Goal: Task Accomplishment & Management: Manage account settings

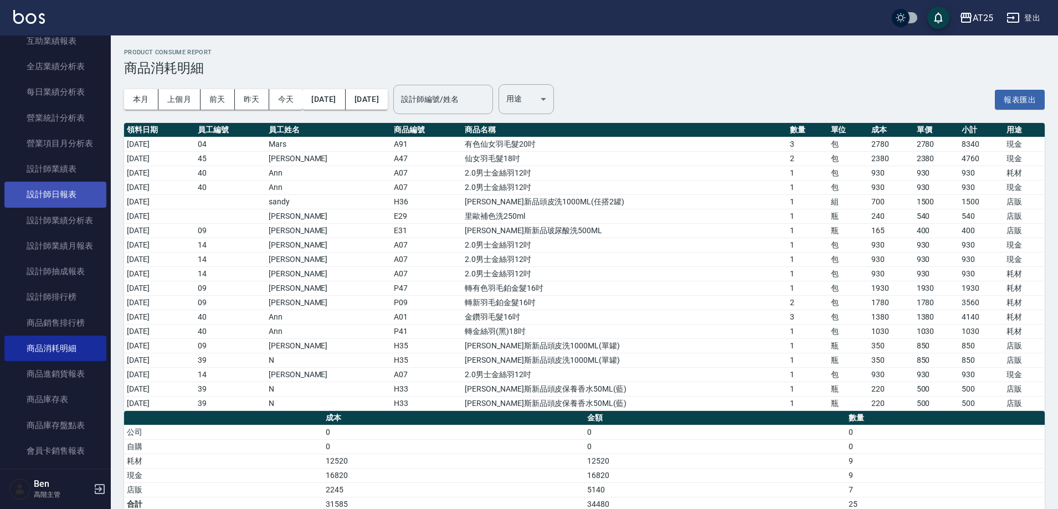
scroll to position [277, 0]
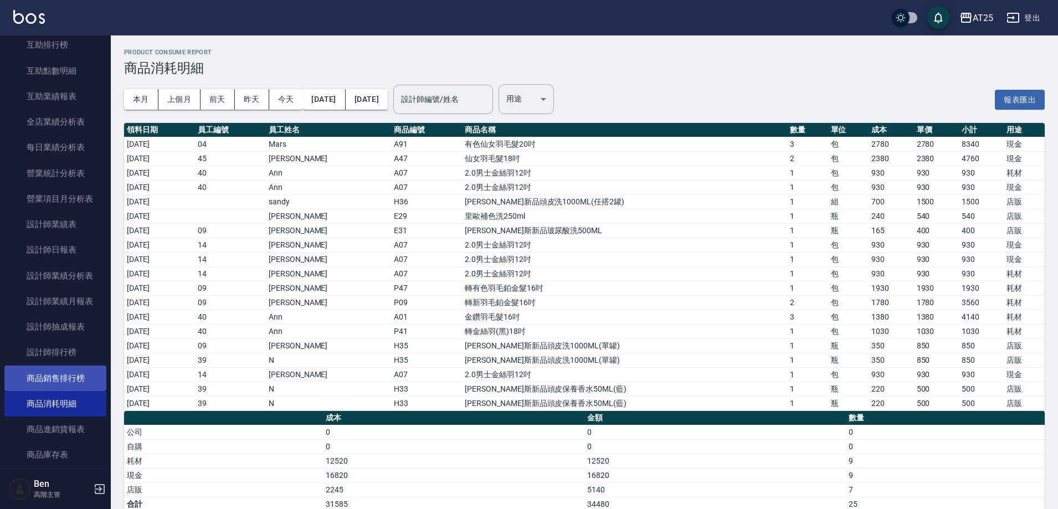
click at [50, 377] on link "商品銷售排行榜" at bounding box center [55, 378] width 102 height 25
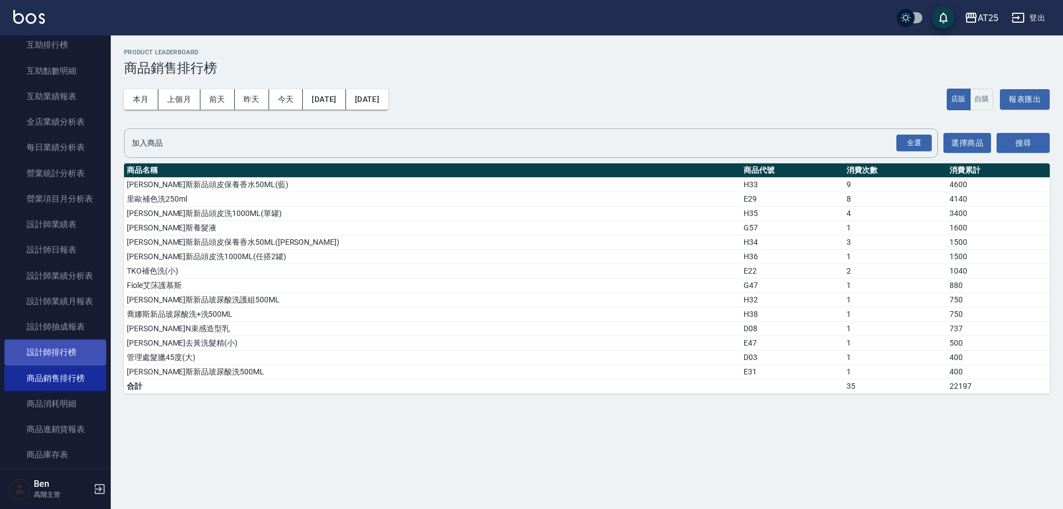
click at [64, 343] on link "設計師排行榜" at bounding box center [55, 352] width 102 height 25
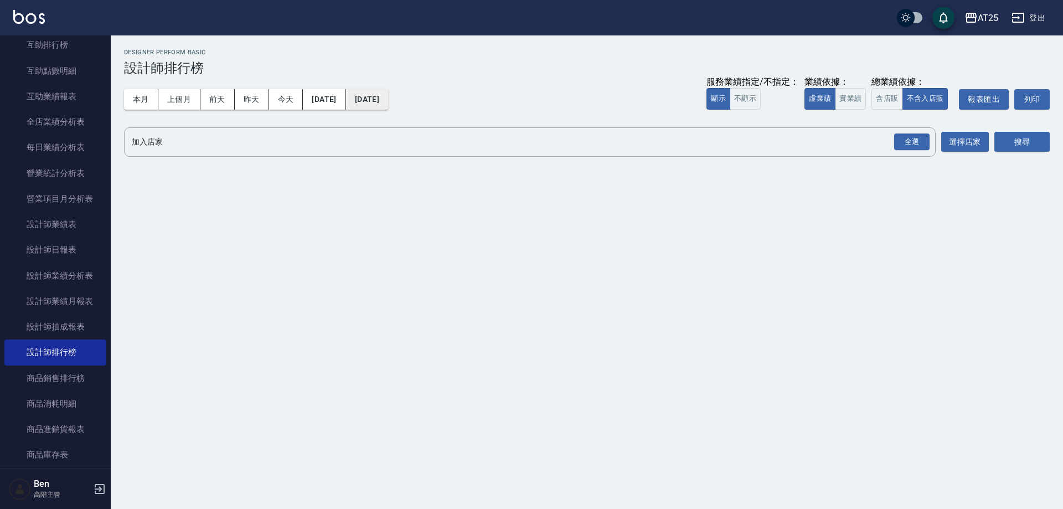
click at [388, 100] on button "[DATE]" at bounding box center [367, 99] width 42 height 20
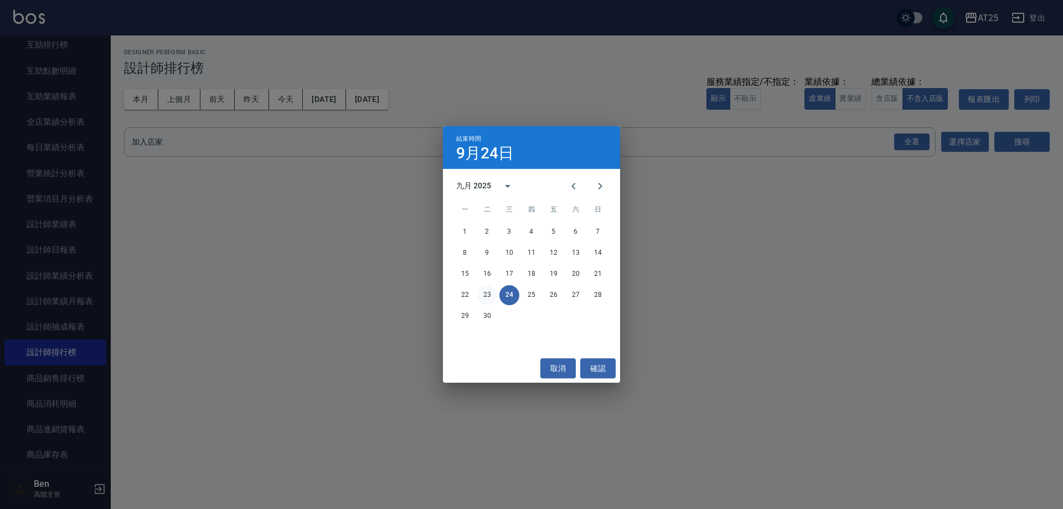
click at [488, 295] on button "23" at bounding box center [487, 295] width 20 height 20
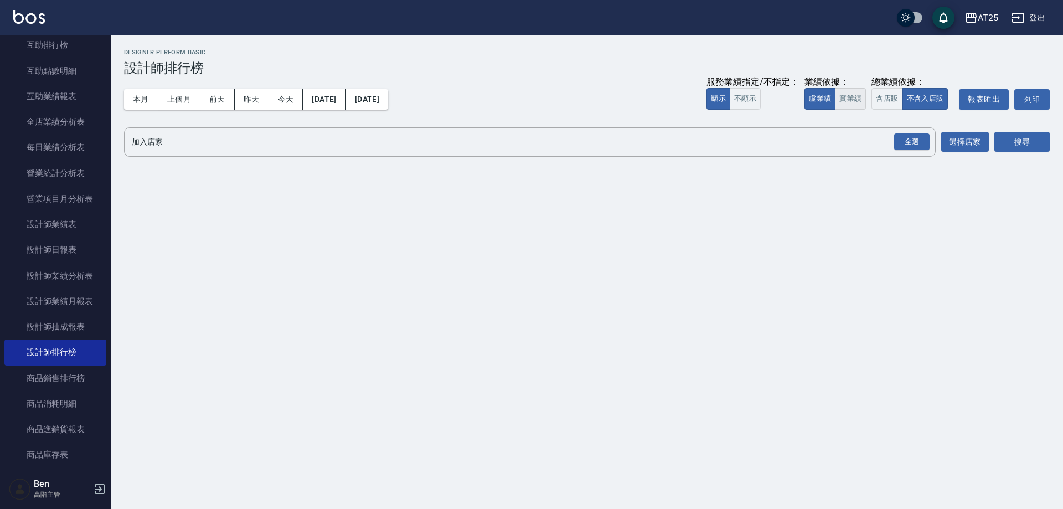
click at [853, 101] on button "實業績" at bounding box center [850, 99] width 31 height 22
click at [910, 136] on div "全選" at bounding box center [911, 141] width 35 height 17
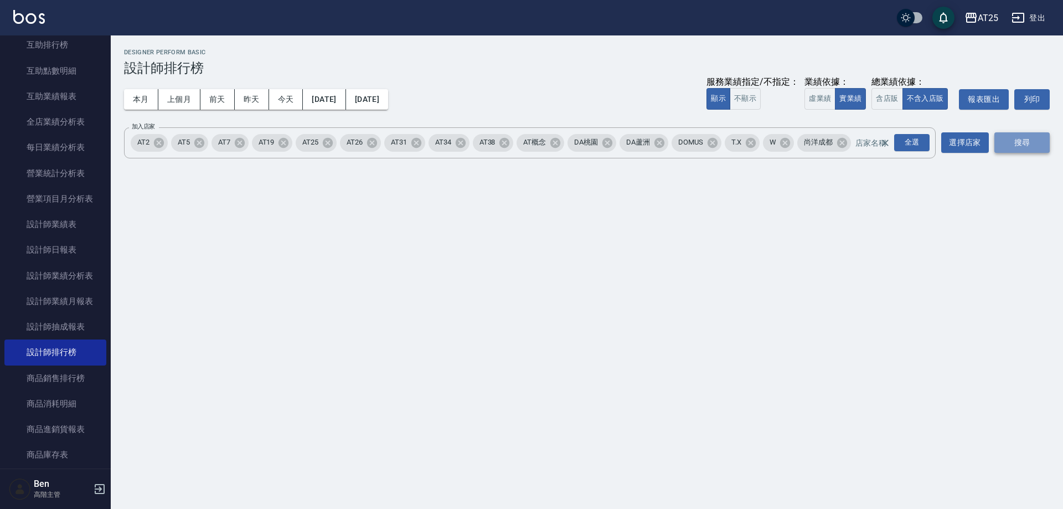
click at [1004, 138] on button "搜尋" at bounding box center [1022, 142] width 55 height 20
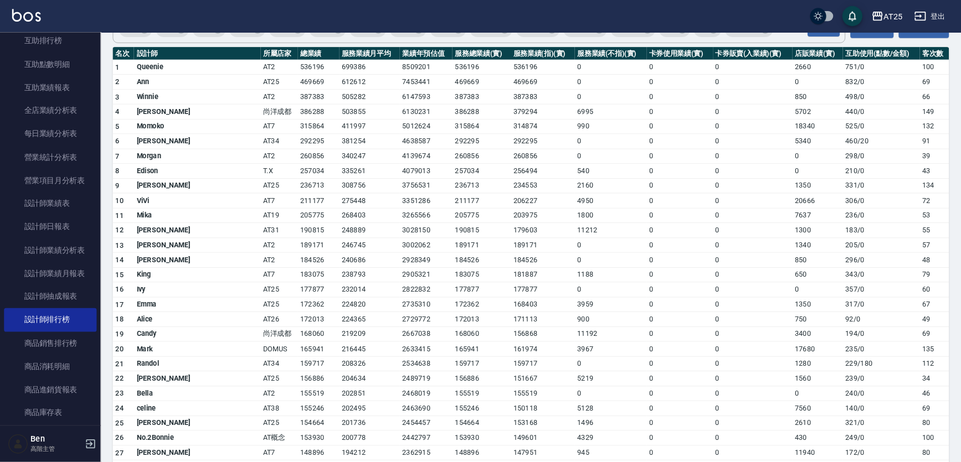
scroll to position [277, 0]
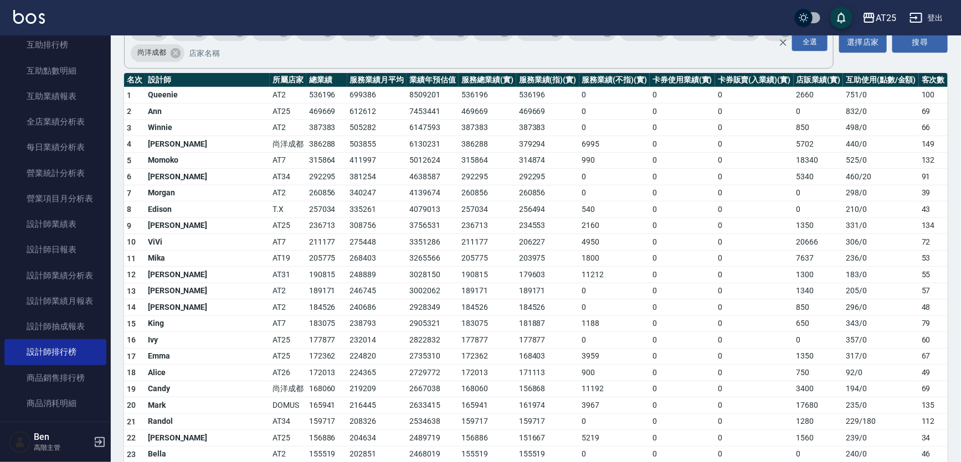
click at [347, 154] on td "411997" at bounding box center [377, 160] width 60 height 17
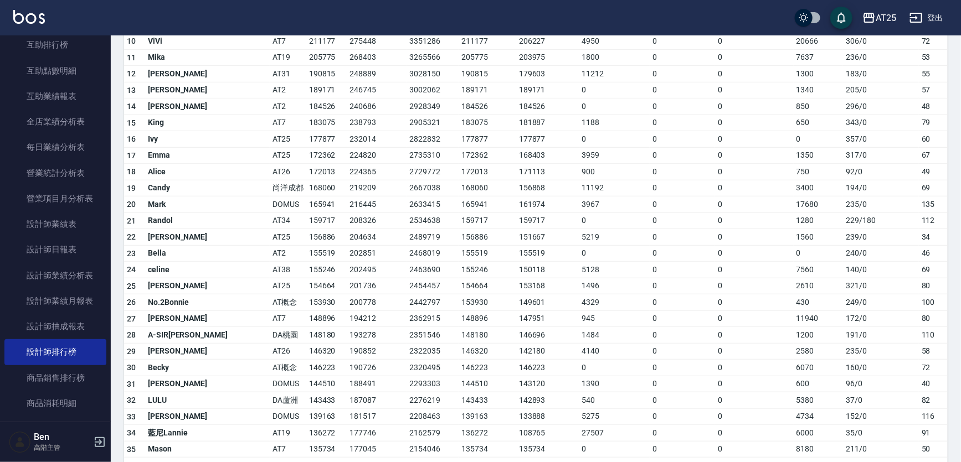
scroll to position [261, 0]
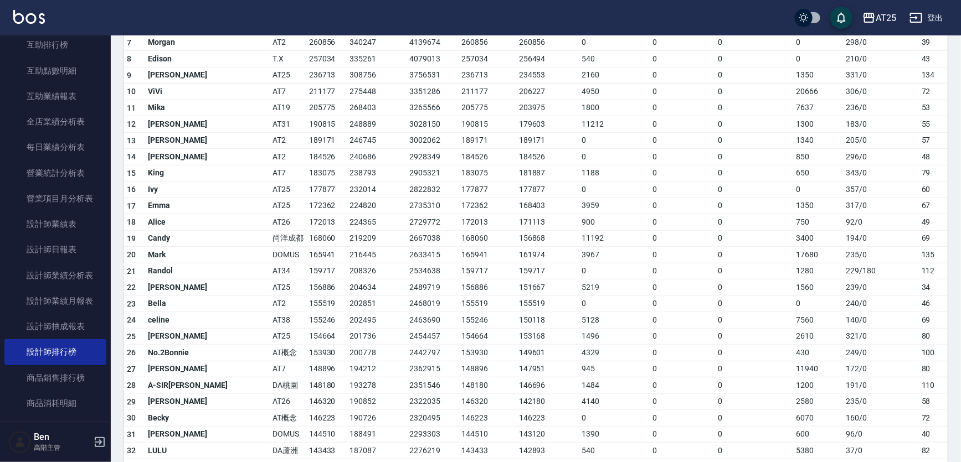
click at [466, 191] on td "177877" at bounding box center [488, 190] width 58 height 17
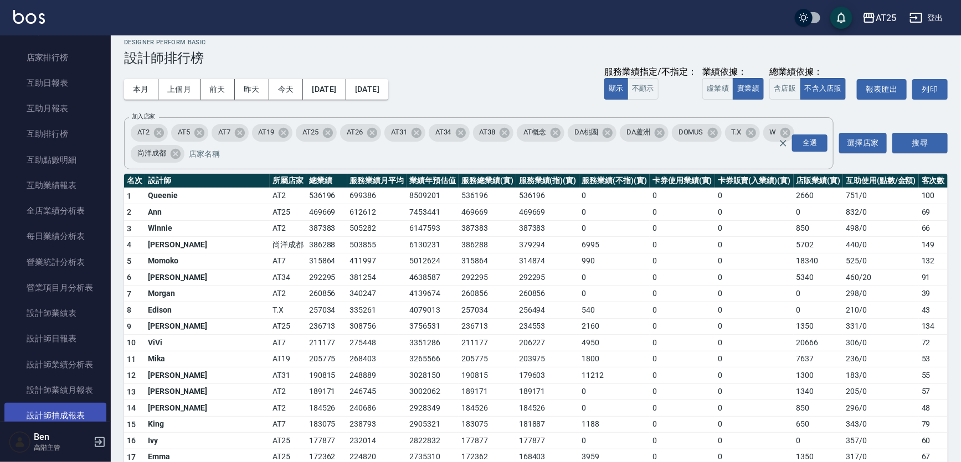
scroll to position [352, 0]
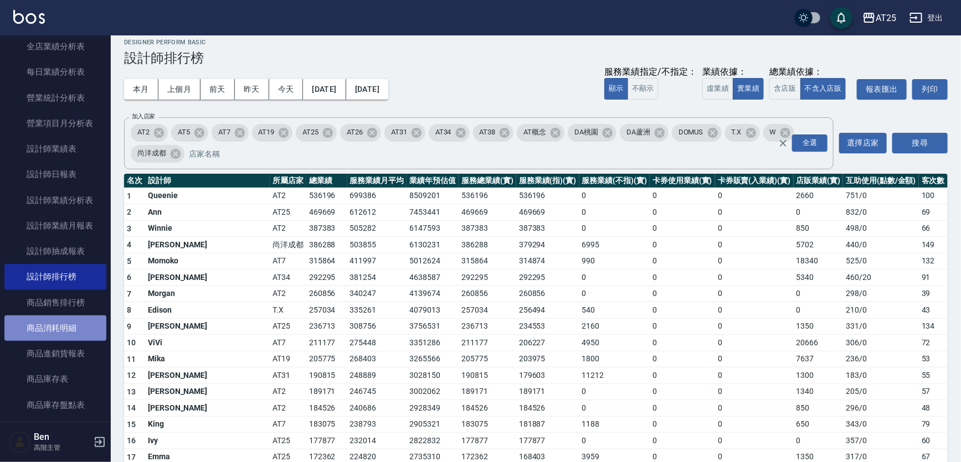
click at [71, 320] on link "商品消耗明細" at bounding box center [55, 328] width 102 height 25
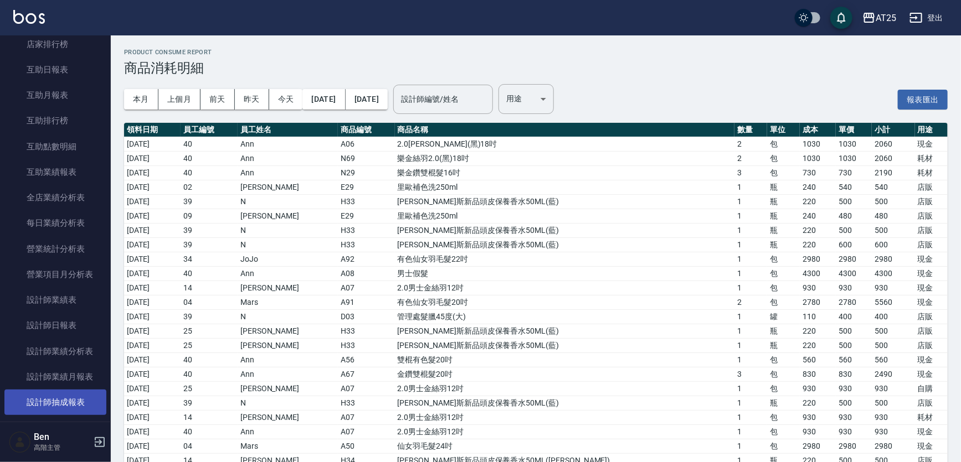
scroll to position [604, 0]
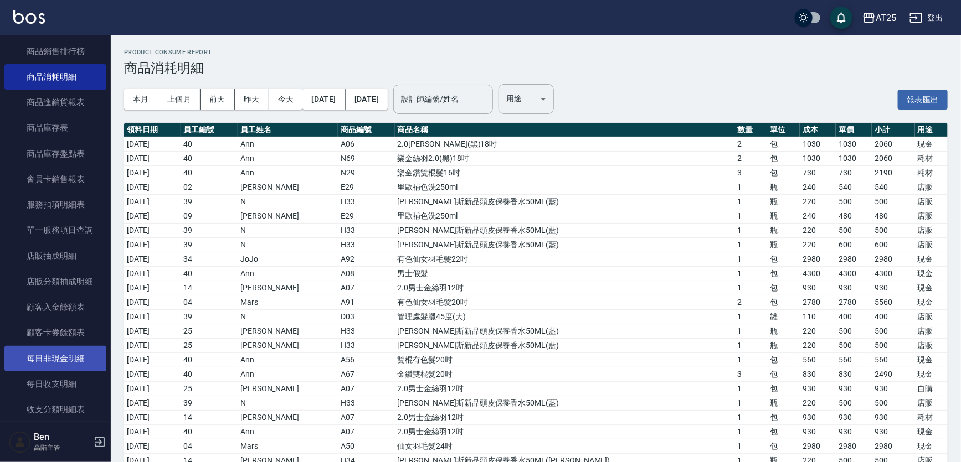
click at [51, 358] on link "每日非現金明細" at bounding box center [55, 358] width 102 height 25
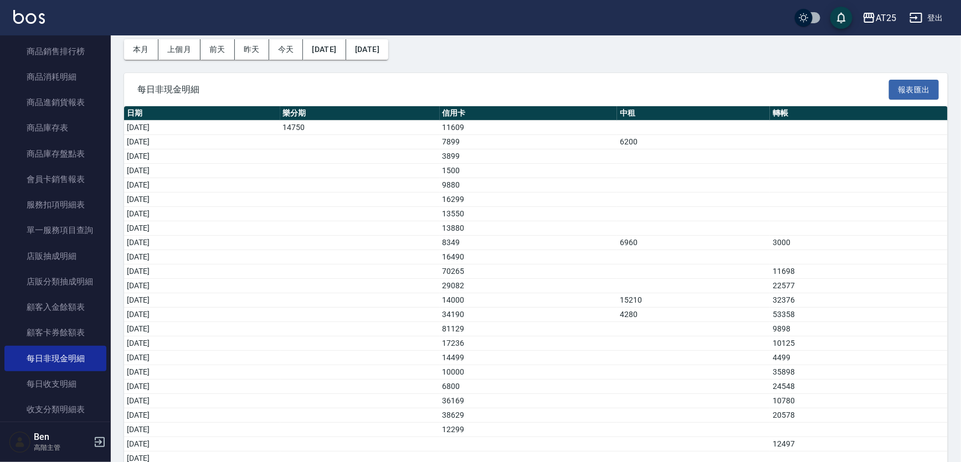
scroll to position [79, 0]
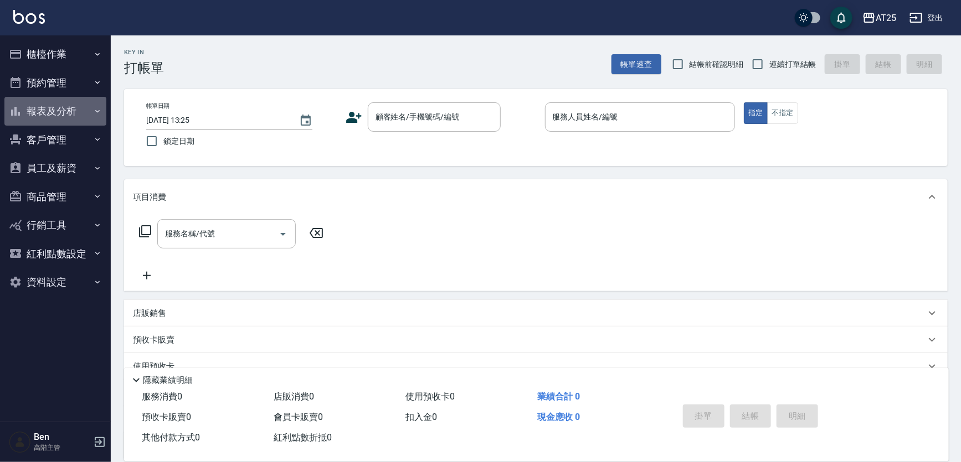
click at [76, 111] on button "報表及分析" at bounding box center [55, 111] width 102 height 29
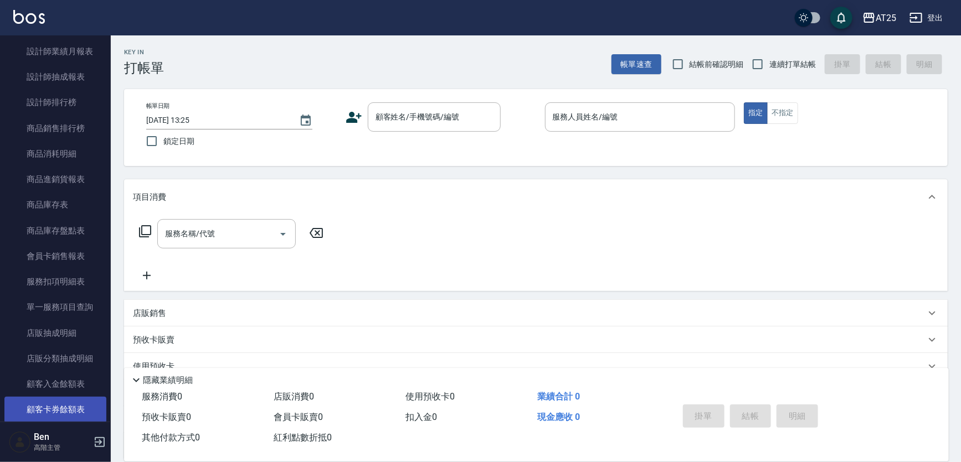
scroll to position [704, 0]
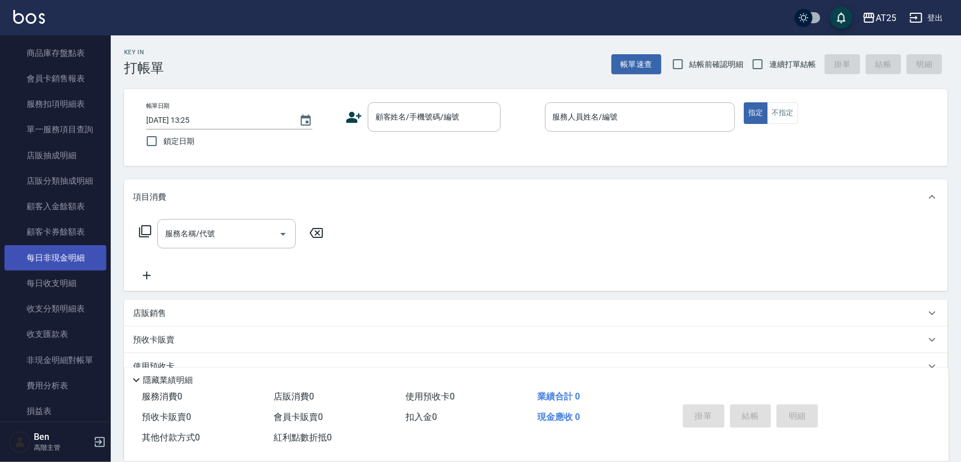
click at [61, 248] on link "每日非現金明細" at bounding box center [55, 257] width 102 height 25
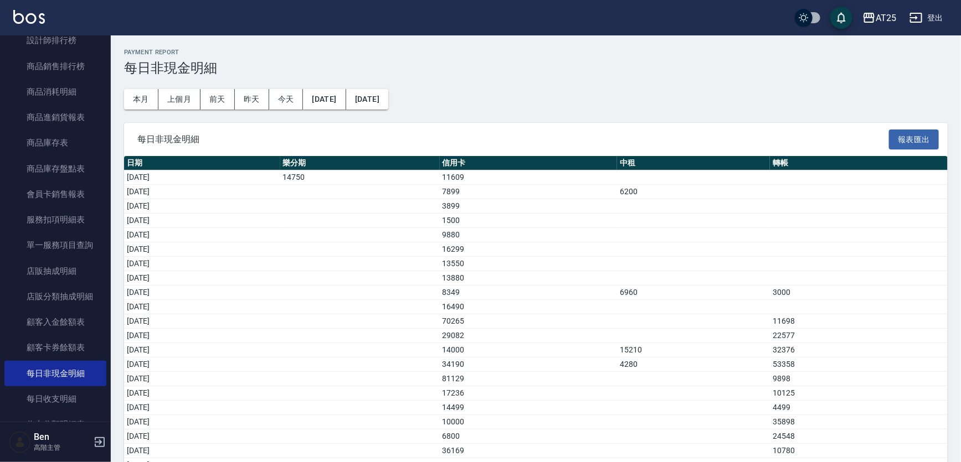
scroll to position [453, 0]
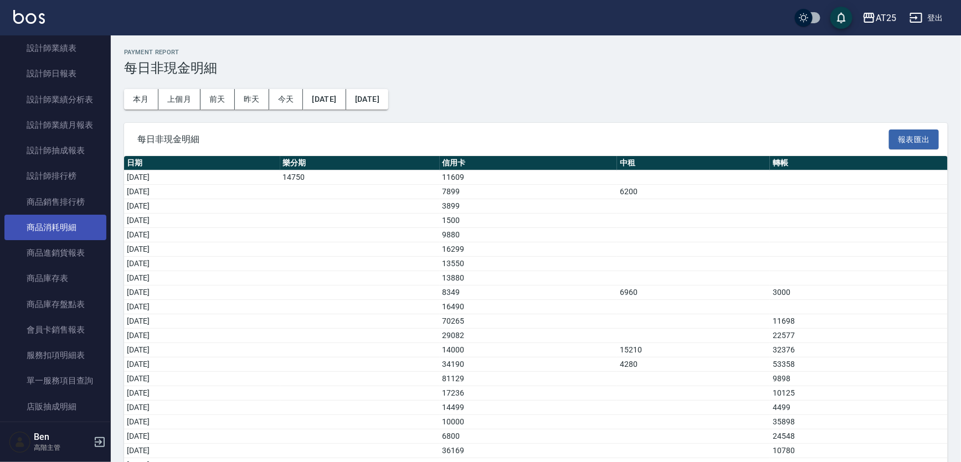
click at [67, 228] on link "商品消耗明細" at bounding box center [55, 227] width 102 height 25
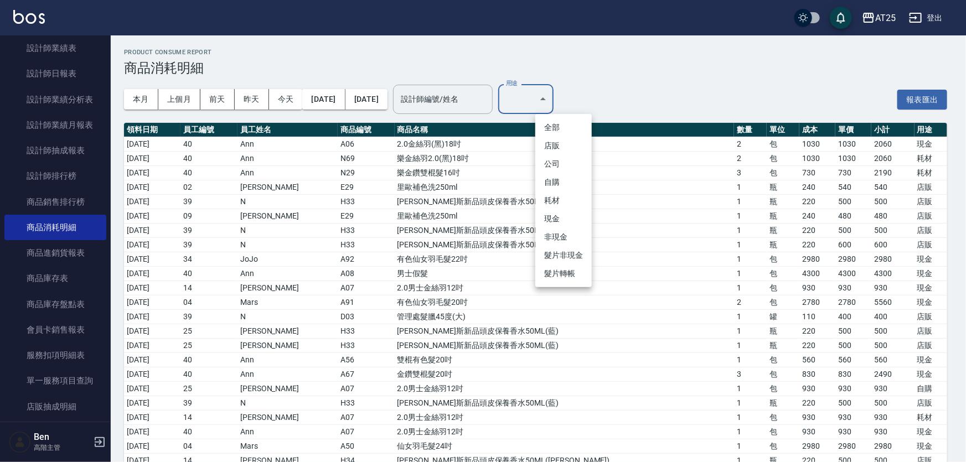
click at [560, 199] on li "耗材" at bounding box center [564, 201] width 56 height 18
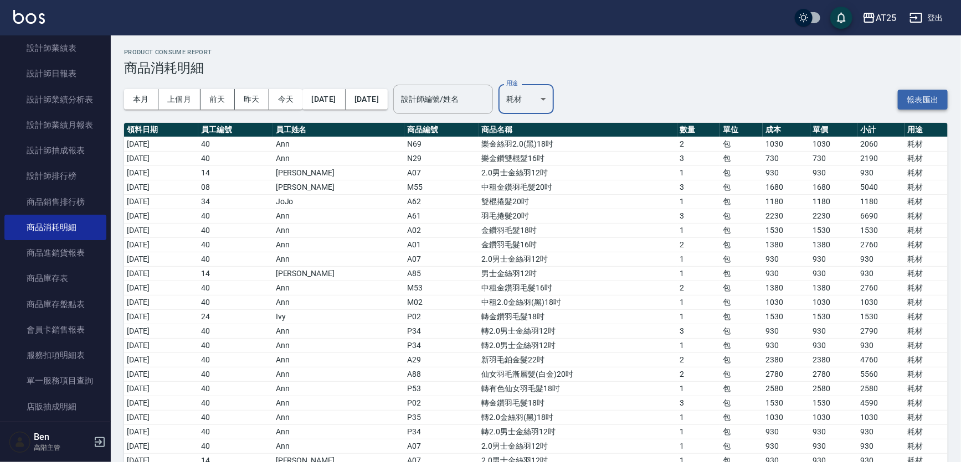
click at [911, 95] on button "報表匯出" at bounding box center [923, 100] width 50 height 20
click at [546, 89] on body "AT25 登出 櫃檯作業 打帳單 帳單列表 掛單列表 座位開單 營業儀表板 現金收支登錄 高階收支登錄 材料自購登錄 每日結帳 排班表 現場電腦打卡 掃碼打卡…" at bounding box center [480, 284] width 961 height 568
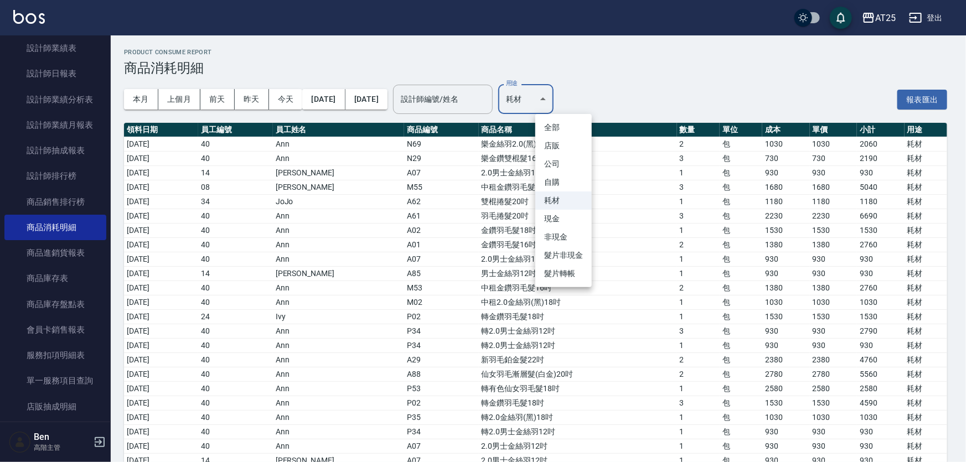
click at [562, 214] on li "現金" at bounding box center [564, 219] width 56 height 18
type input "現金"
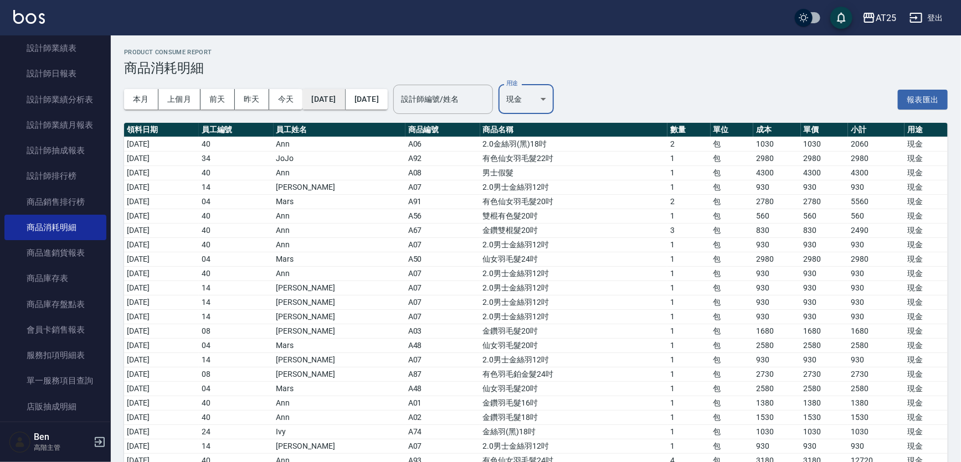
click at [340, 96] on button "[DATE]" at bounding box center [323, 99] width 43 height 20
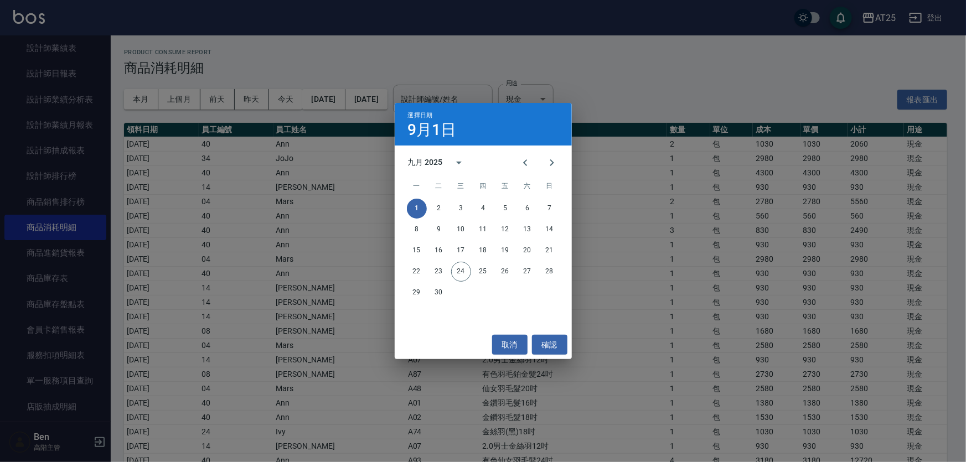
click at [686, 99] on div "選擇日期 9月1日 九月 2025 一 二 三 四 五 六 日 1 2 3 4 5 6 7 8 9 10 11 12 13 14 15 16 17 18 19…" at bounding box center [483, 231] width 966 height 462
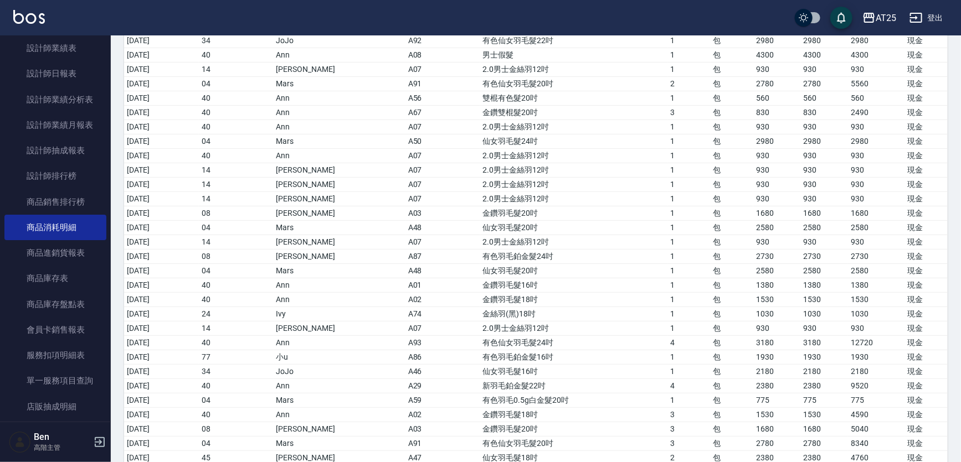
scroll to position [218, 0]
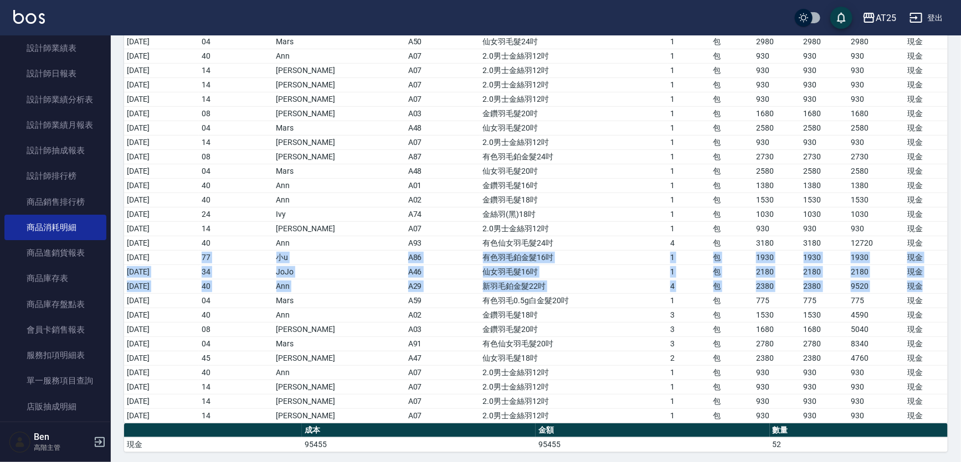
drag, startPoint x: 153, startPoint y: 254, endPoint x: 931, endPoint y: 287, distance: 778.8
click at [931, 287] on tbody "2025/09/01 40 Ann A06 2.0金絲羽(黑)18吋 2 包 1030 1030 2060 現金 2025/09/03 34 JoJo A92…" at bounding box center [536, 171] width 824 height 504
drag, startPoint x: 169, startPoint y: 297, endPoint x: 727, endPoint y: 311, distance: 557.9
click at [727, 311] on tbody "2025/09/01 40 Ann A06 2.0金絲羽(黑)18吋 2 包 1030 1030 2060 現金 2025/09/03 34 JoJo A92…" at bounding box center [536, 171] width 824 height 504
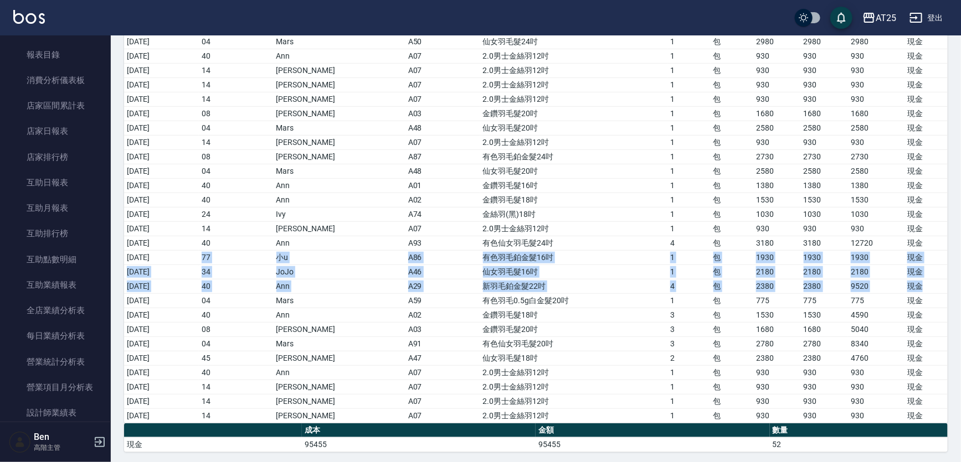
scroll to position [0, 0]
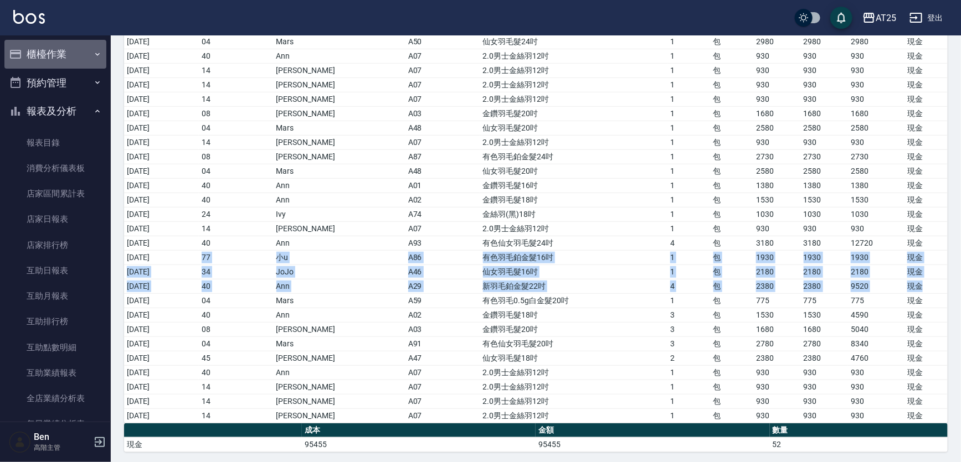
click at [60, 50] on button "櫃檯作業" at bounding box center [55, 54] width 102 height 29
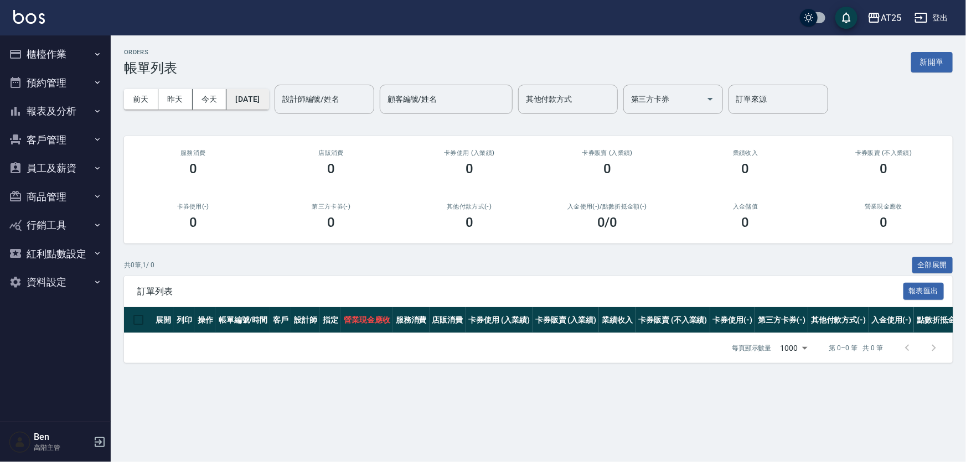
click at [248, 104] on button "[DATE]" at bounding box center [248, 99] width 42 height 20
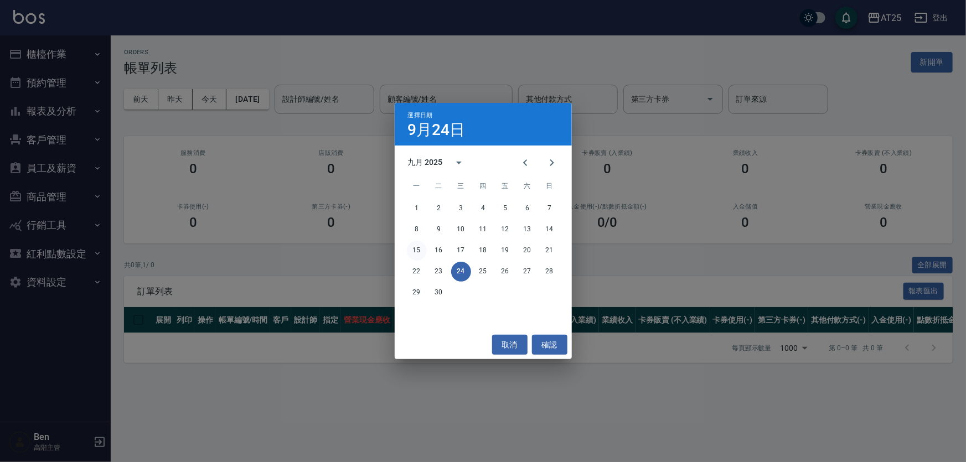
click at [419, 255] on button "15" at bounding box center [417, 251] width 20 height 20
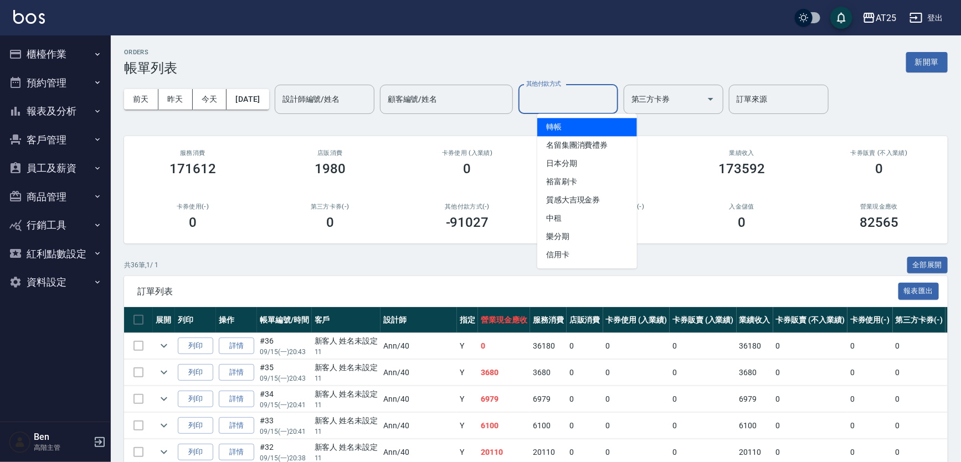
click at [613, 105] on input "其他付款方式" at bounding box center [568, 99] width 90 height 19
click at [605, 120] on span "轉帳" at bounding box center [587, 127] width 100 height 18
type input "轉帳"
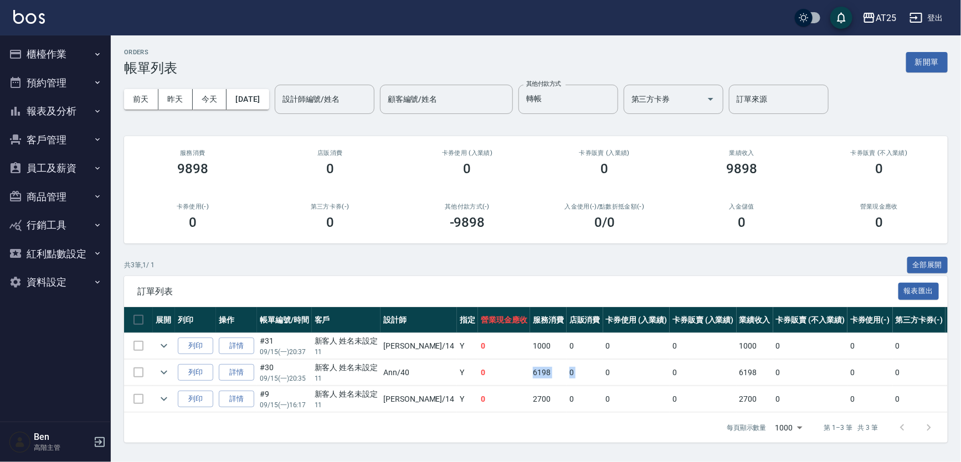
drag, startPoint x: 500, startPoint y: 377, endPoint x: 561, endPoint y: 377, distance: 61.5
click at [561, 377] on tr "列印 詳情 #30 09/15 (一) 20:35 新客人 姓名未設定 11 Ann /40 Y 0 6198 0 0 0 6198 0 0 0 -6198 …" at bounding box center [647, 373] width 1046 height 26
click at [272, 166] on div "店販消費 0" at bounding box center [329, 163] width 137 height 54
click at [156, 367] on button "expand row" at bounding box center [164, 372] width 17 height 17
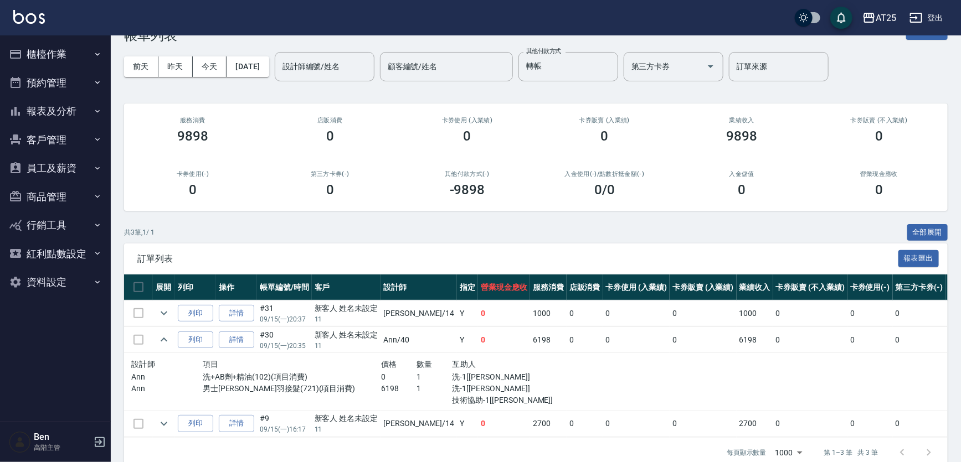
scroll to position [50, 0]
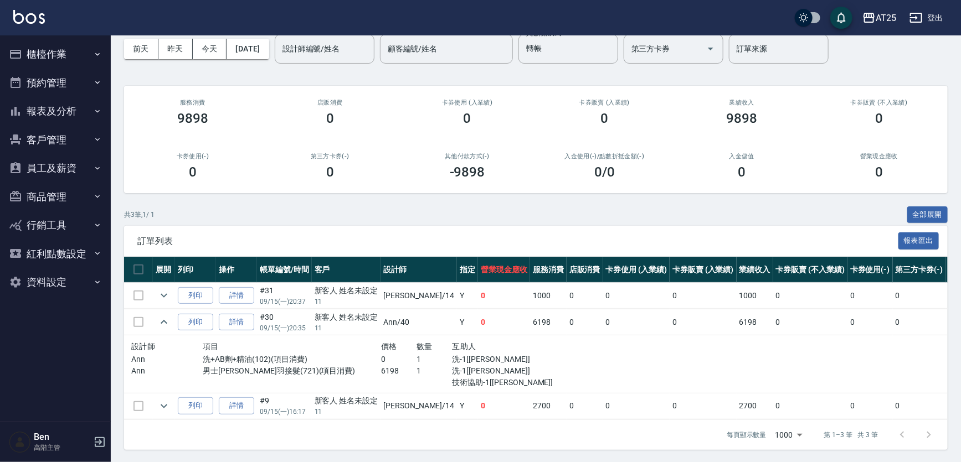
click at [47, 49] on button "櫃檯作業" at bounding box center [55, 54] width 102 height 29
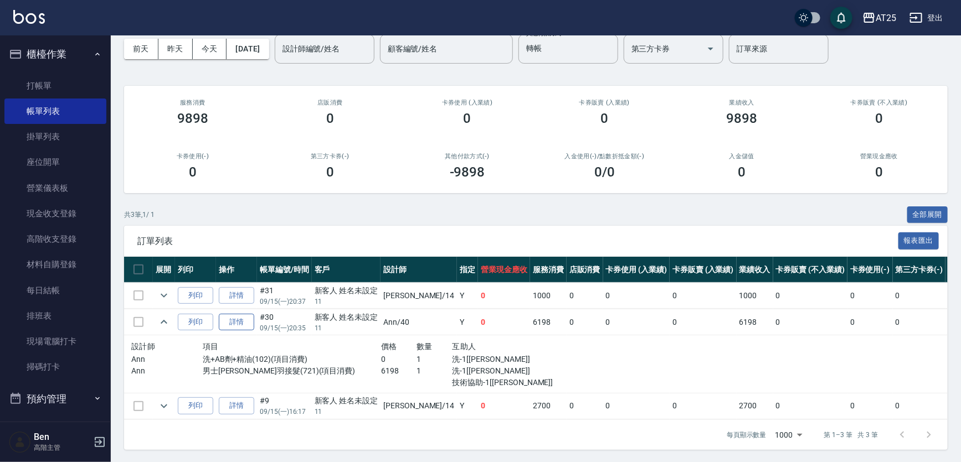
click at [238, 321] on link "詳情" at bounding box center [236, 322] width 35 height 17
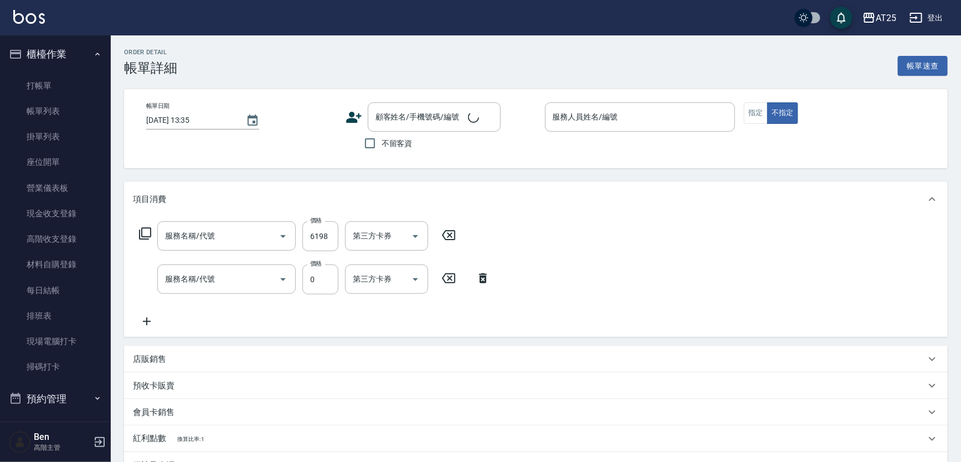
type input "2025/09/15 20:35"
type input "Ann-40"
type input "0"
type input "男士金絲羽接髮(721)"
type input "洗+AB劑+精油(102)"
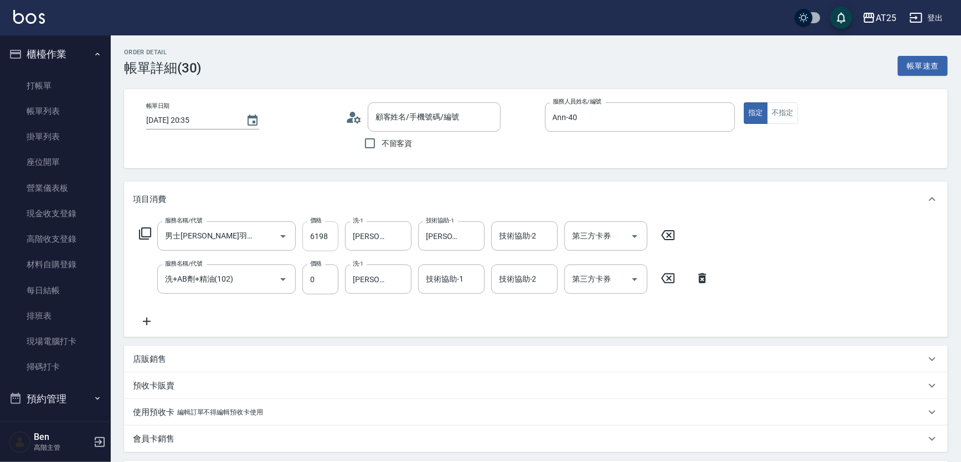
click at [324, 240] on input "6198" at bounding box center [320, 237] width 36 height 30
type input "新客人 姓名未設定/11/null"
type input "5"
type input "0"
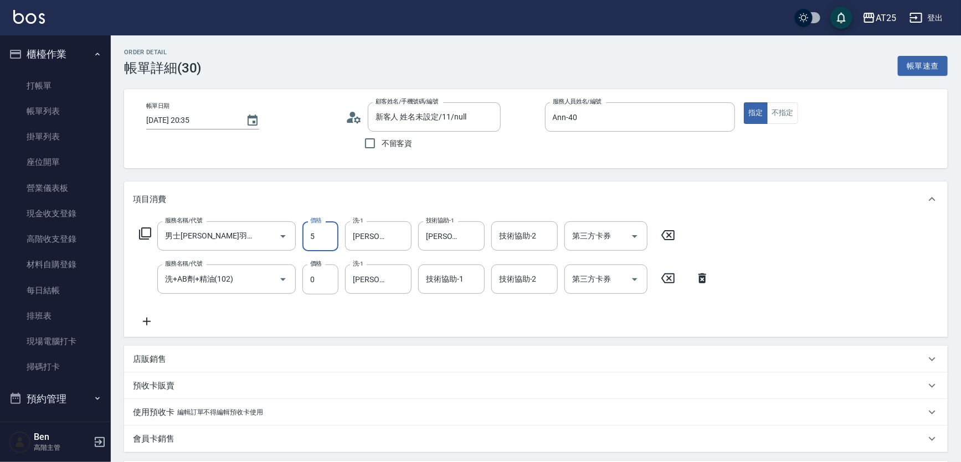
type input "52"
type input "50"
type input "526"
type input "520"
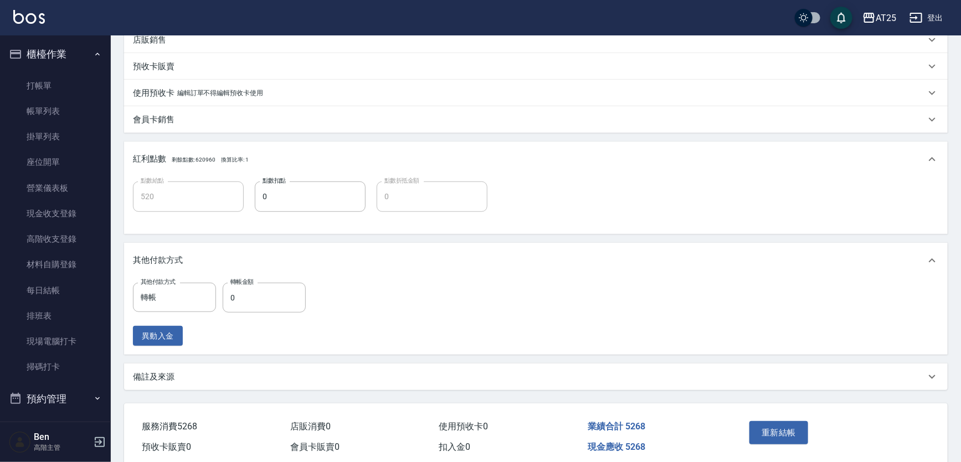
scroll to position [321, 0]
type input "5268"
click at [255, 296] on input "0" at bounding box center [264, 296] width 83 height 30
type input "526"
type input "470"
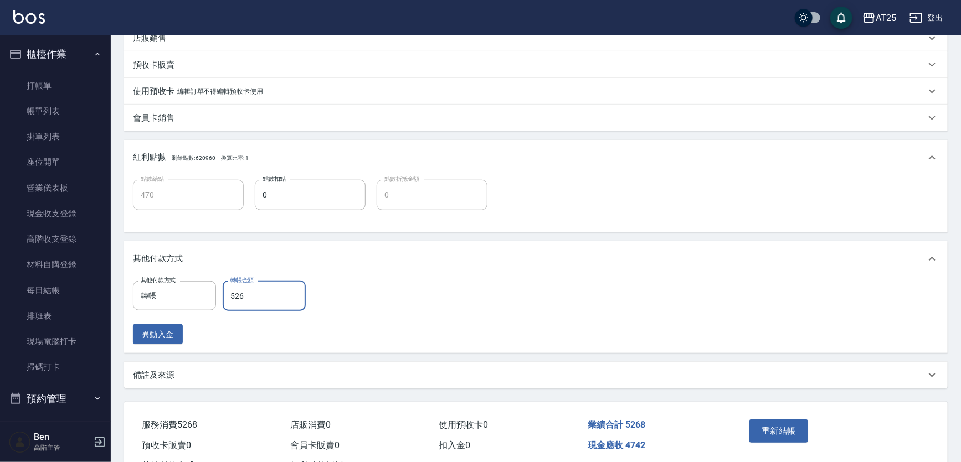
type input "5268"
type input "0"
type input "5268"
drag, startPoint x: 958, startPoint y: 294, endPoint x: 955, endPoint y: 349, distance: 55.5
click at [959, 351] on div "Order detail 帳單詳細 (30) 帳單速查 帳單日期 2025/09/15 20:35 顧客姓名/手機號碼/編號 新客人 姓名未設定/11/nul…" at bounding box center [536, 108] width 850 height 789
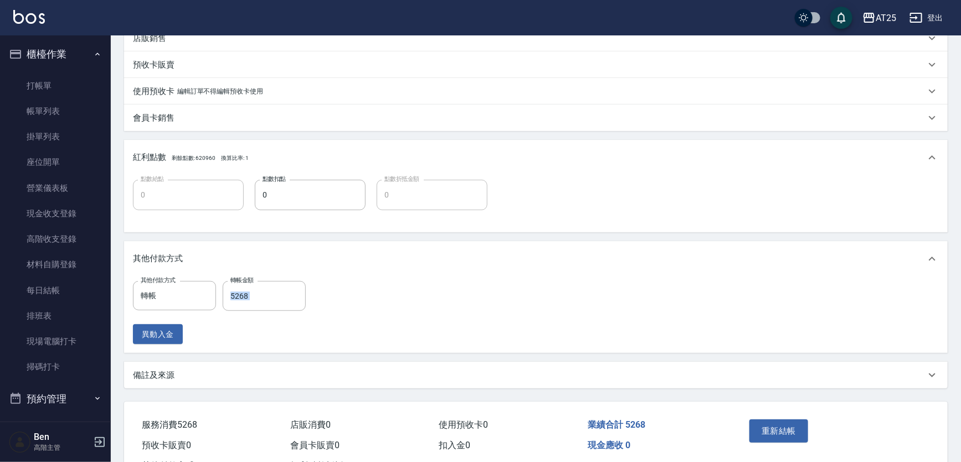
scroll to position [364, 0]
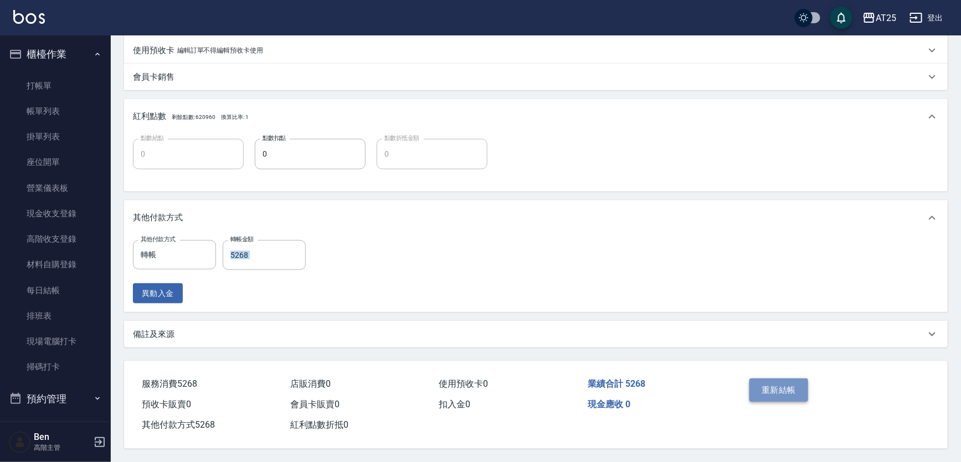
click at [787, 392] on button "重新結帳" at bounding box center [778, 390] width 59 height 23
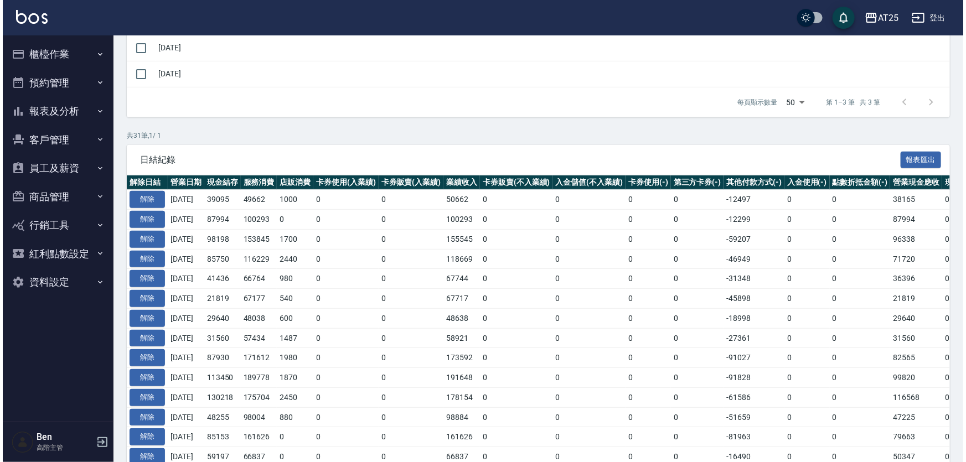
scroll to position [201, 0]
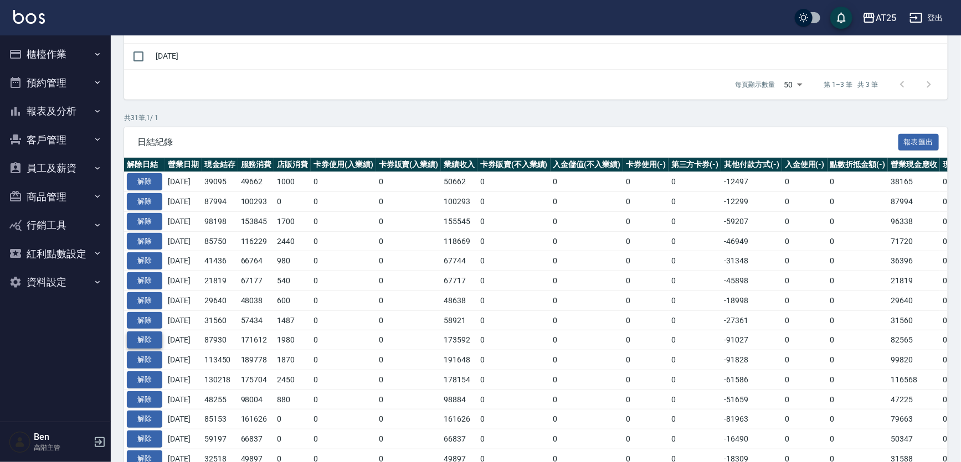
click at [153, 332] on button "解除" at bounding box center [144, 340] width 35 height 17
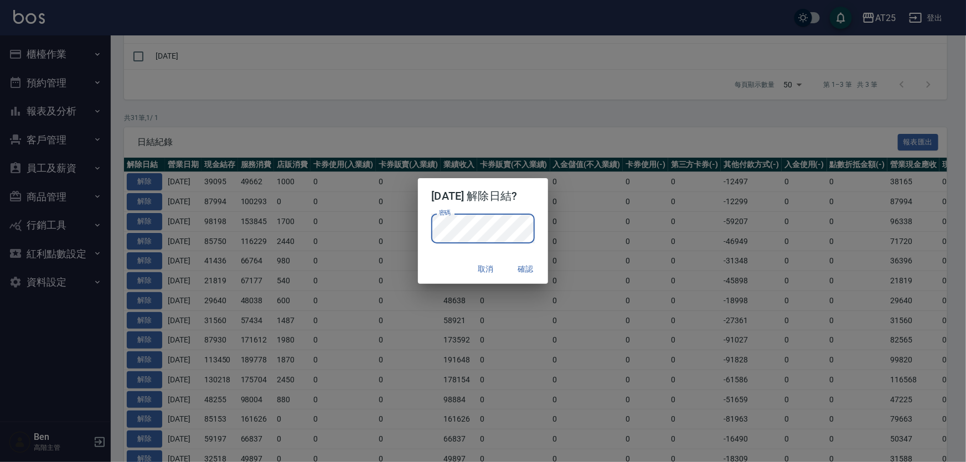
click at [524, 269] on button "確認" at bounding box center [525, 269] width 35 height 20
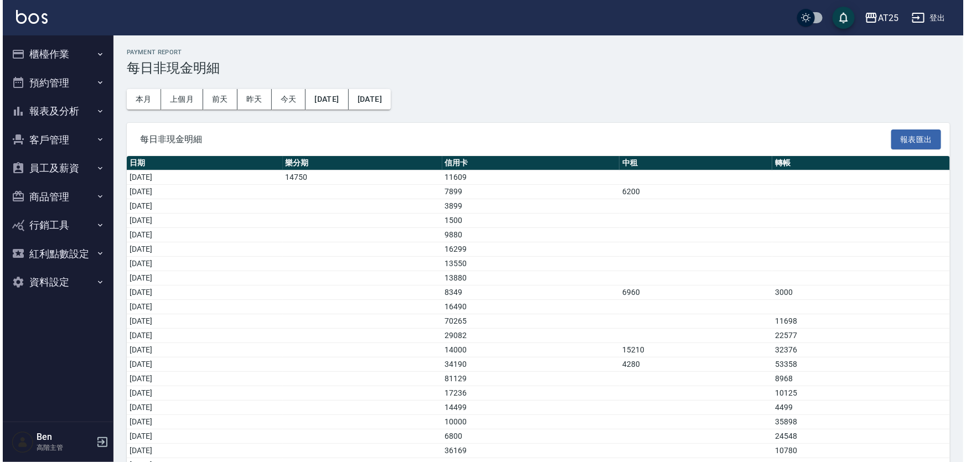
scroll to position [79, 0]
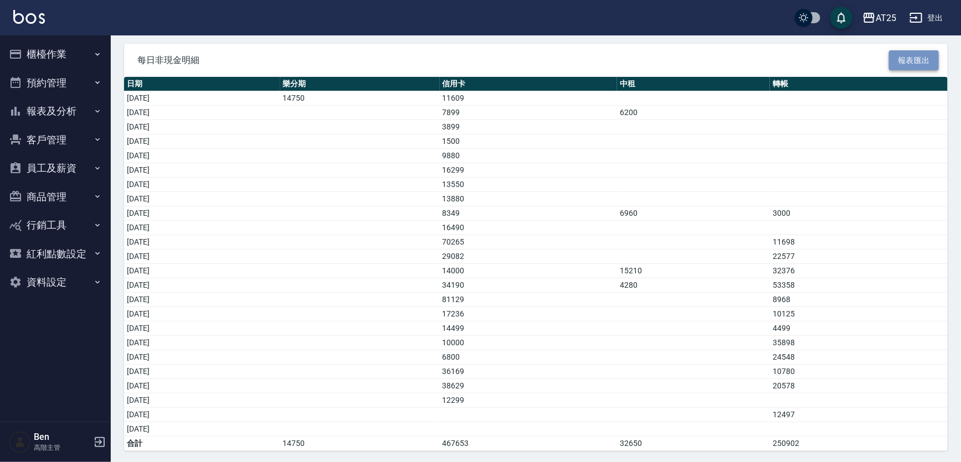
click at [908, 55] on button "報表匯出" at bounding box center [914, 60] width 50 height 20
click at [879, 19] on div "AT25" at bounding box center [886, 18] width 20 height 14
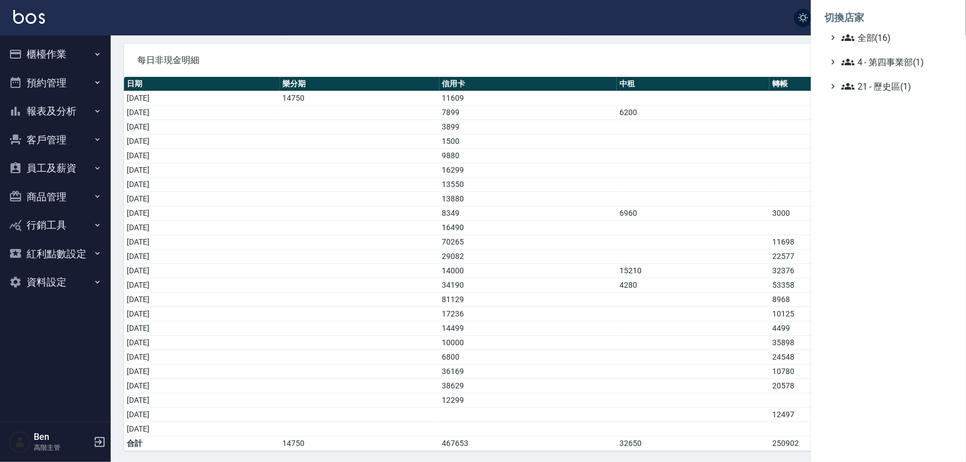
click at [888, 37] on span "全部(16)" at bounding box center [895, 37] width 107 height 13
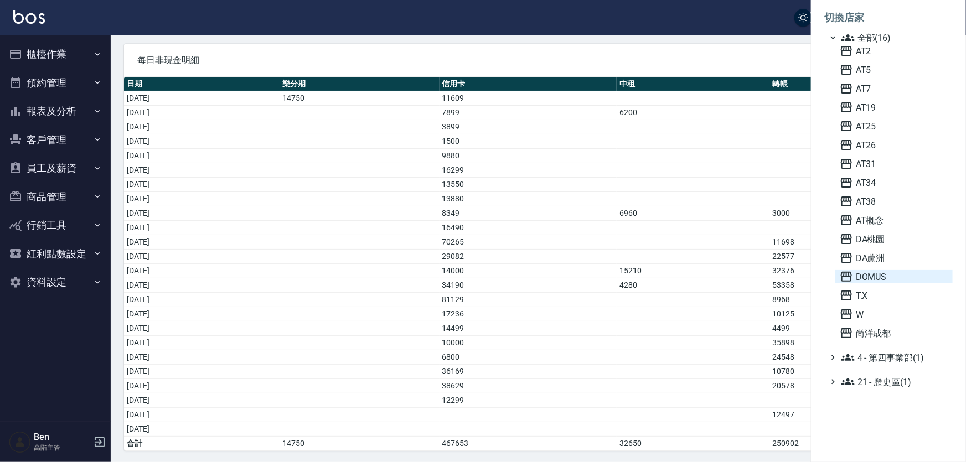
click at [889, 279] on span "DOMUS" at bounding box center [894, 276] width 109 height 13
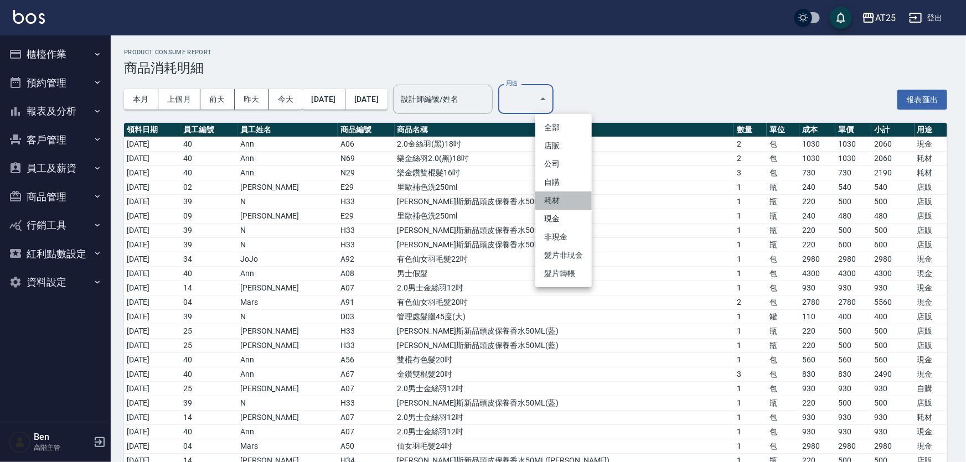
click at [556, 207] on li "耗材" at bounding box center [564, 201] width 56 height 18
type input "耗材"
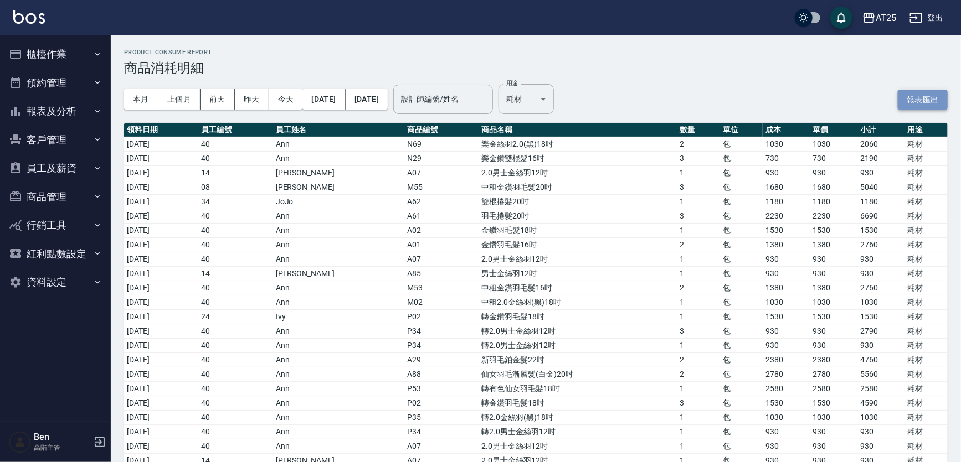
click at [930, 95] on button "報表匯出" at bounding box center [923, 100] width 50 height 20
